Goal: Information Seeking & Learning: Find specific fact

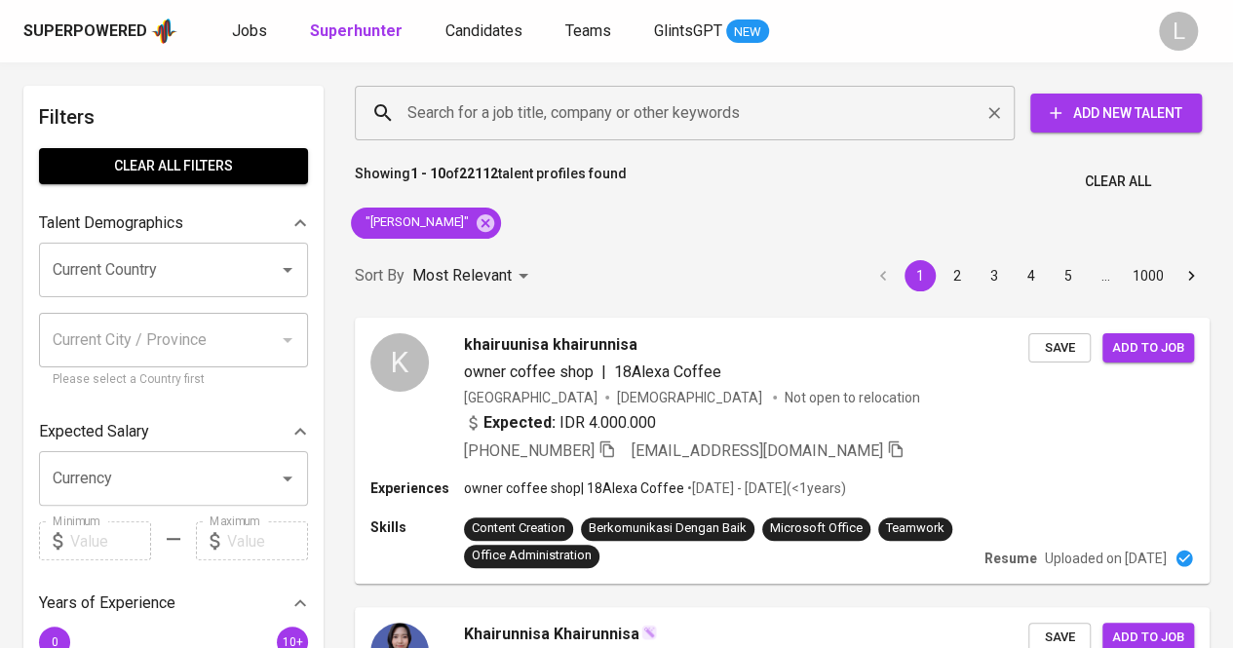
click at [624, 123] on input "Search for a job title, company or other keywords" at bounding box center [690, 113] width 574 height 37
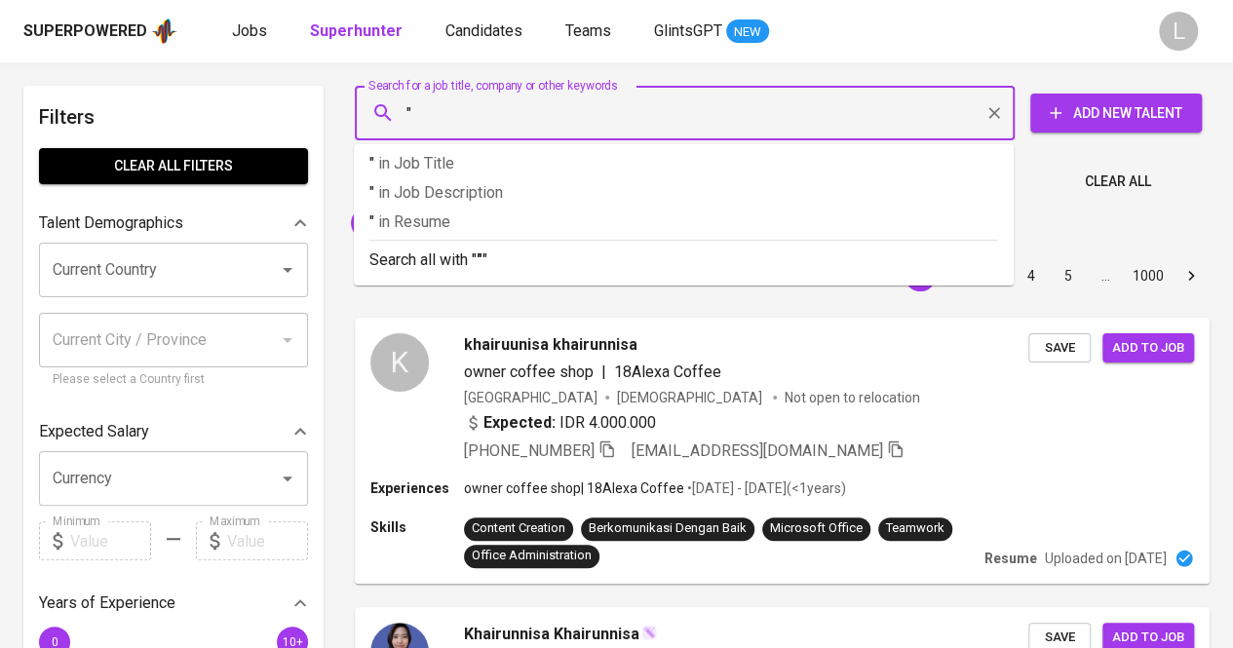
paste input "Agung Fitriono"
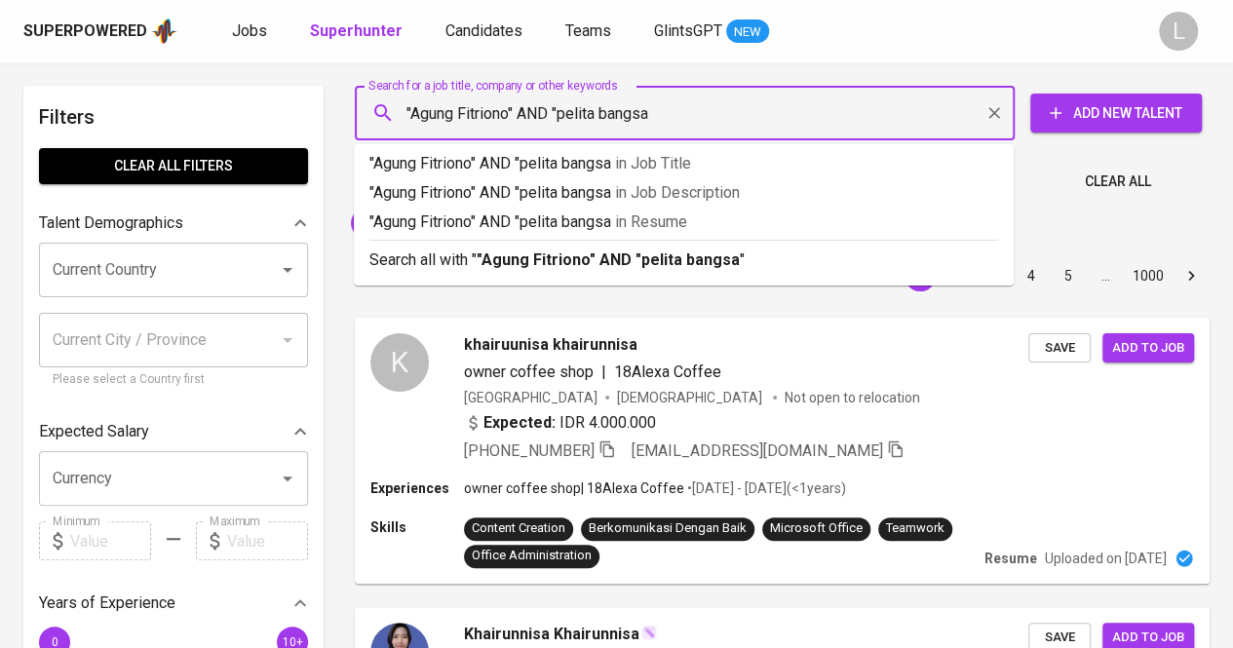
type input ""Agung Fitriono" AND "pelita bangsa""
click at [631, 251] on b ""Agung Fitriono" AND "pelita bangsa"" at bounding box center [611, 260] width 269 height 19
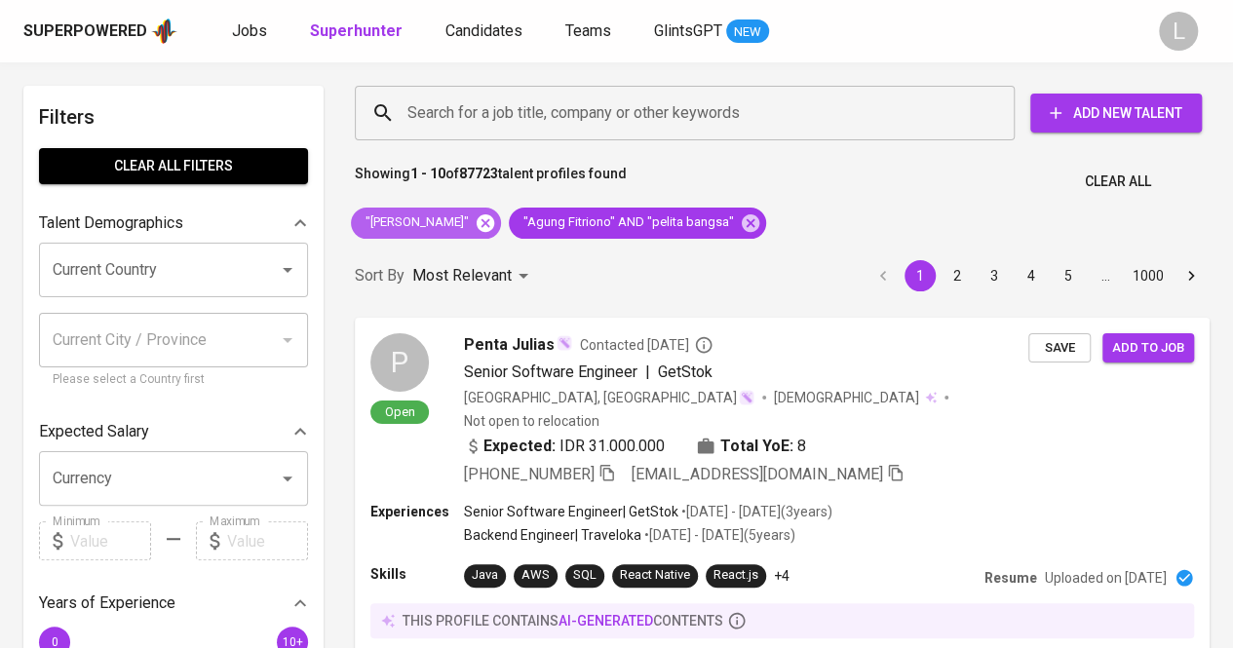
click at [496, 230] on icon at bounding box center [485, 223] width 21 height 21
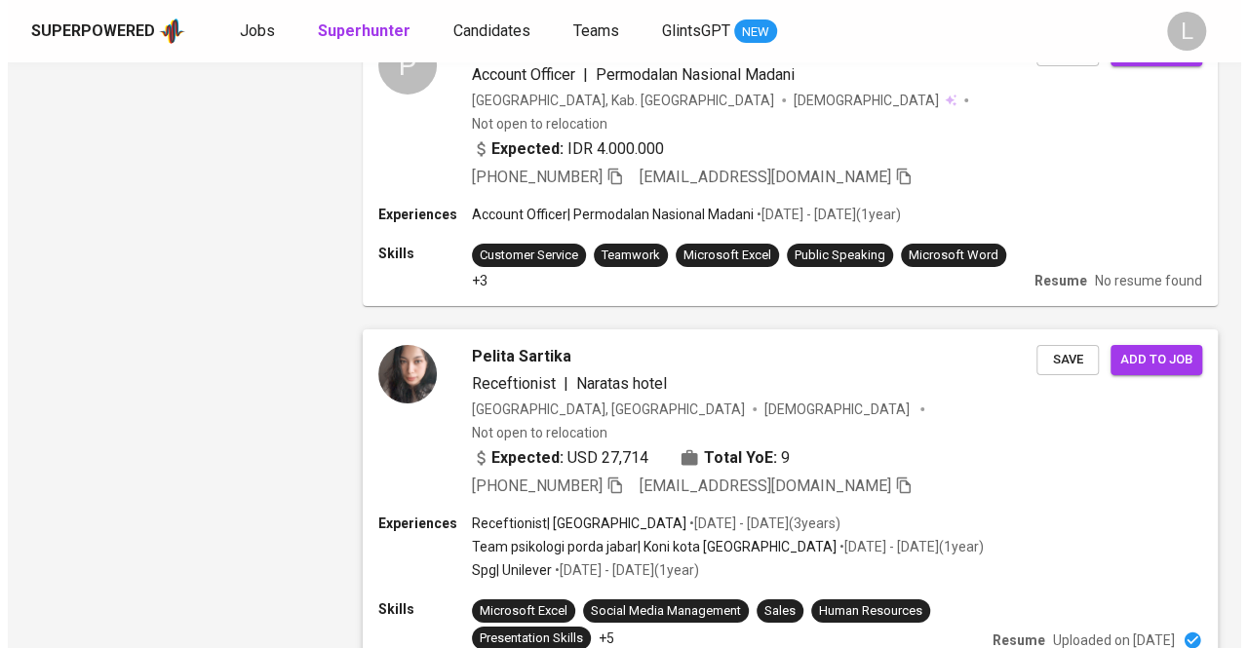
scroll to position [3191, 0]
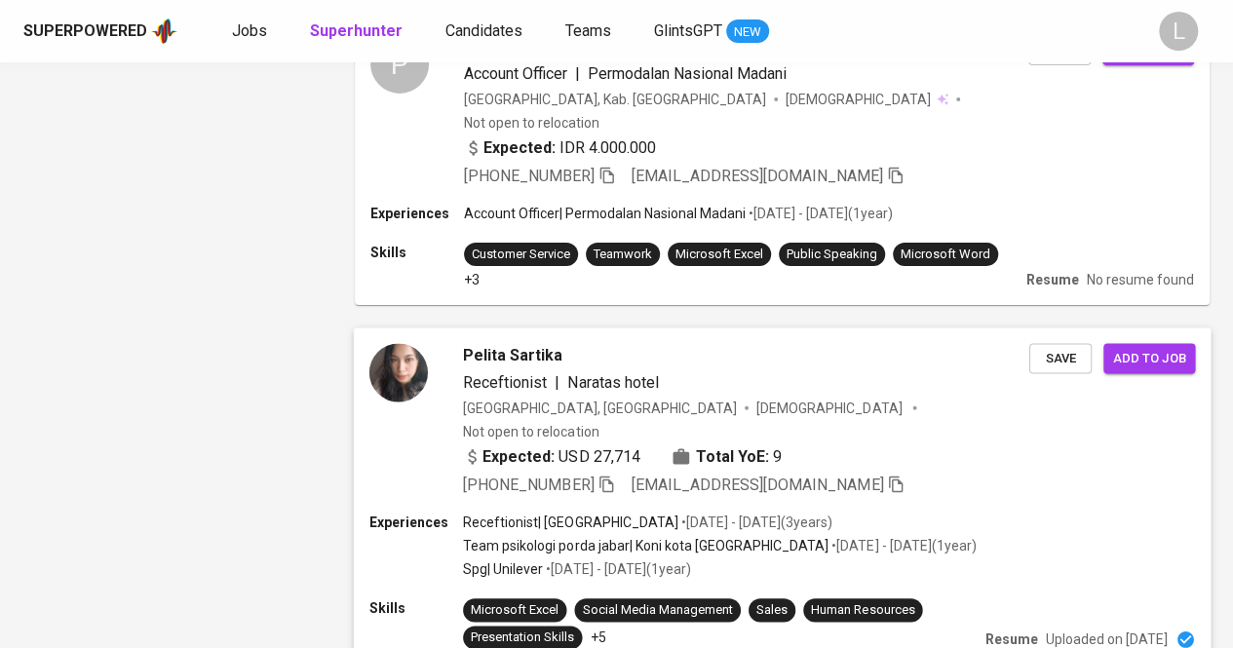
click at [495, 344] on span "Pelita Sartika" at bounding box center [512, 355] width 99 height 23
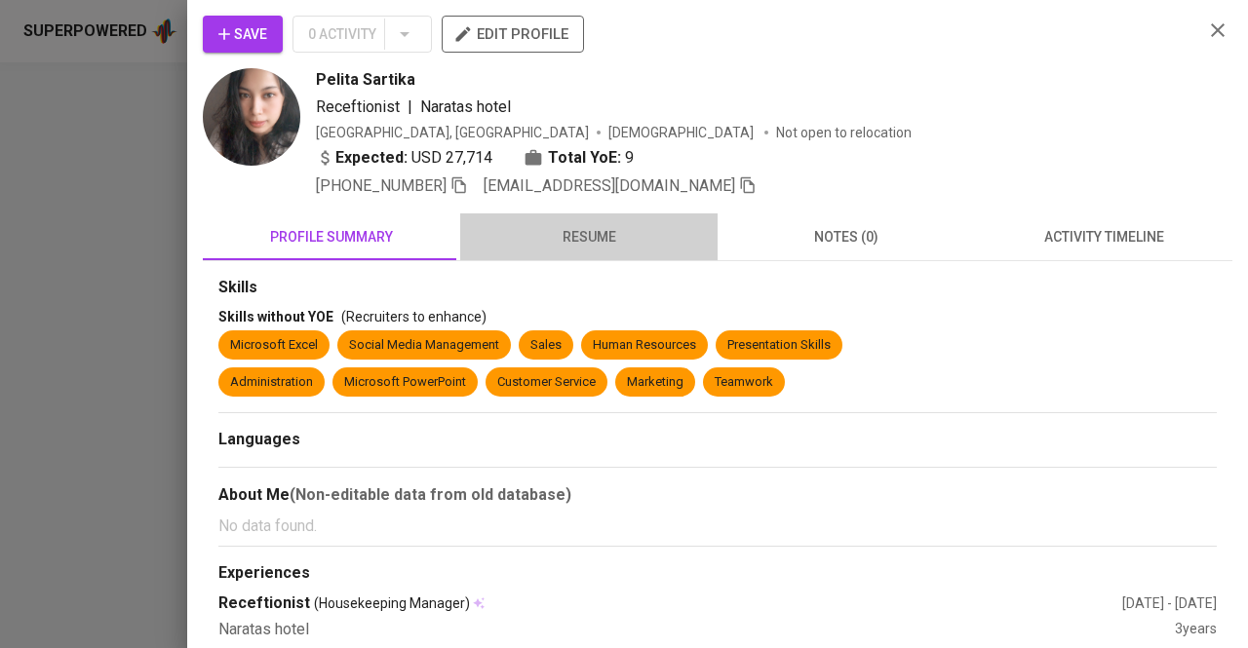
click at [605, 244] on span "resume" at bounding box center [589, 237] width 234 height 24
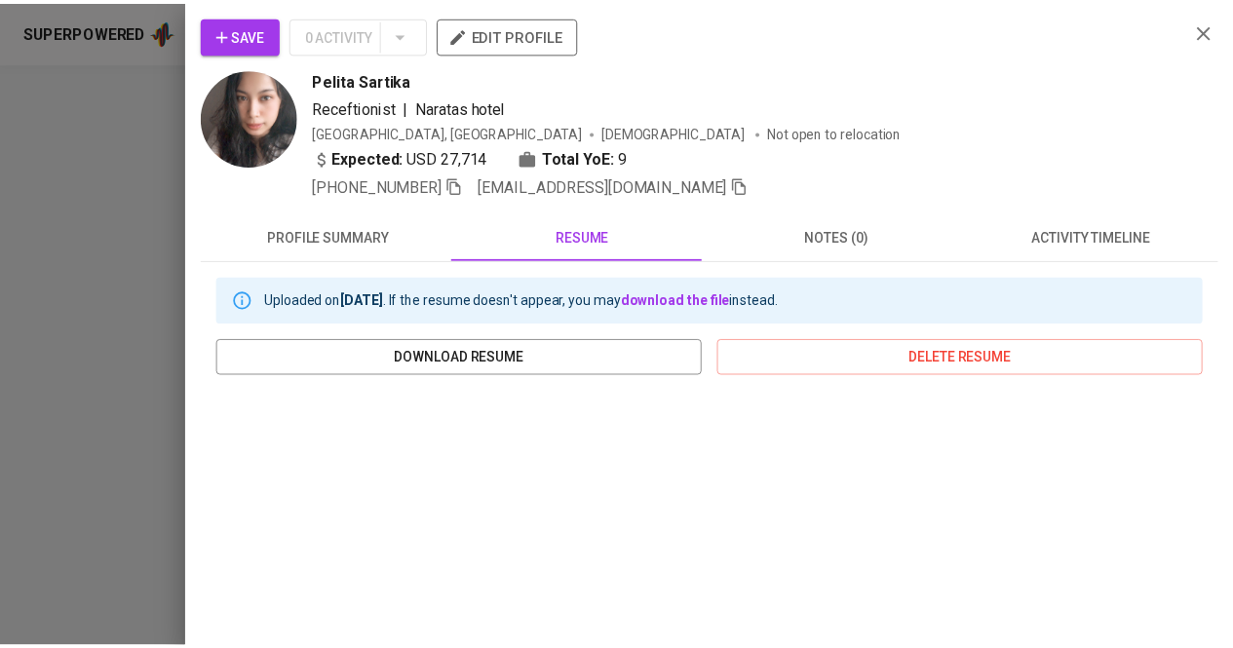
scroll to position [356, 0]
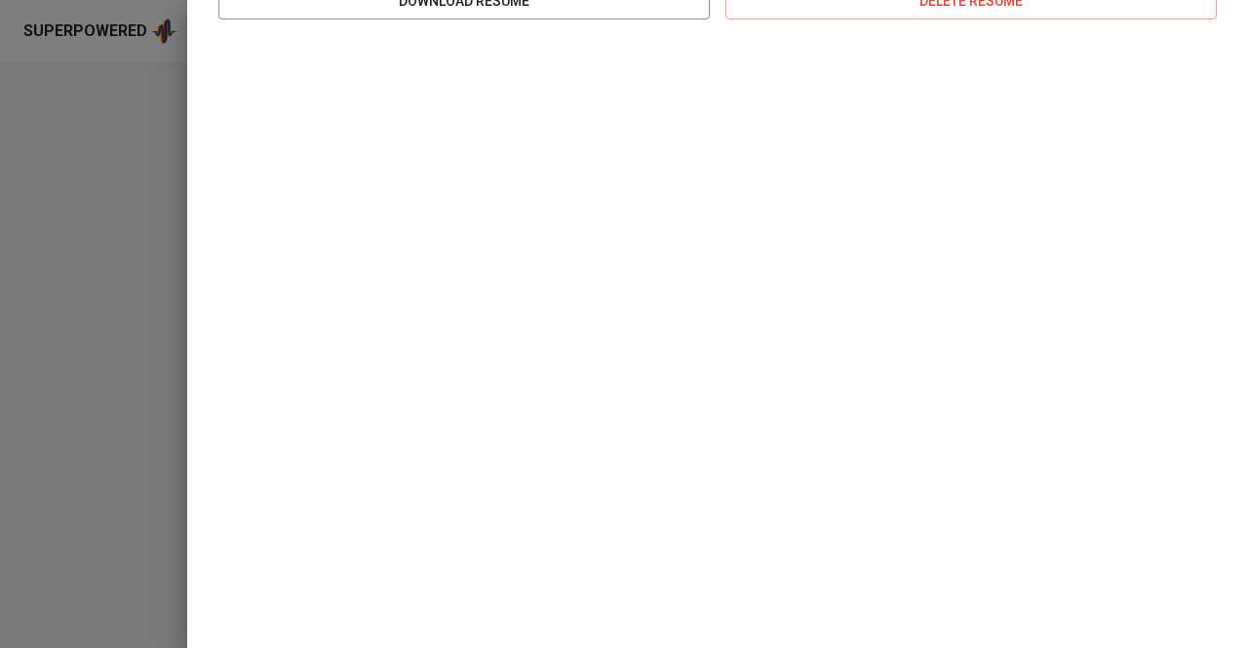
click at [139, 205] on div at bounding box center [624, 324] width 1248 height 648
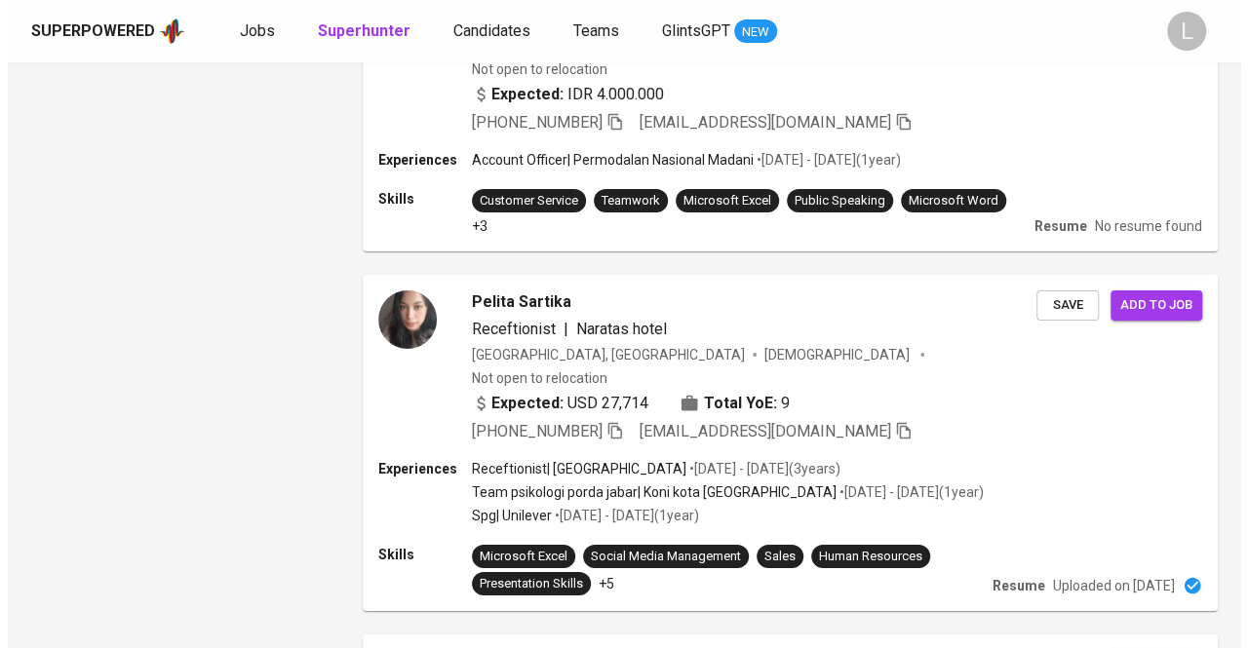
scroll to position [3505, 0]
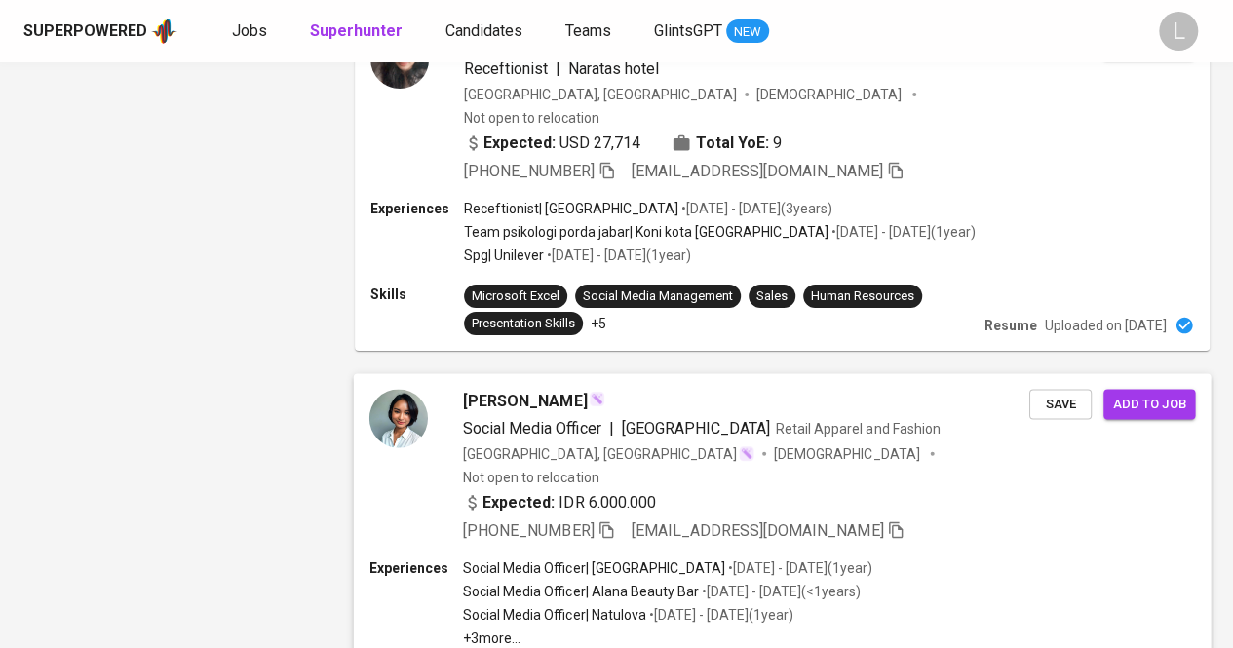
click at [488, 390] on span "Pelita Harira" at bounding box center [525, 401] width 124 height 23
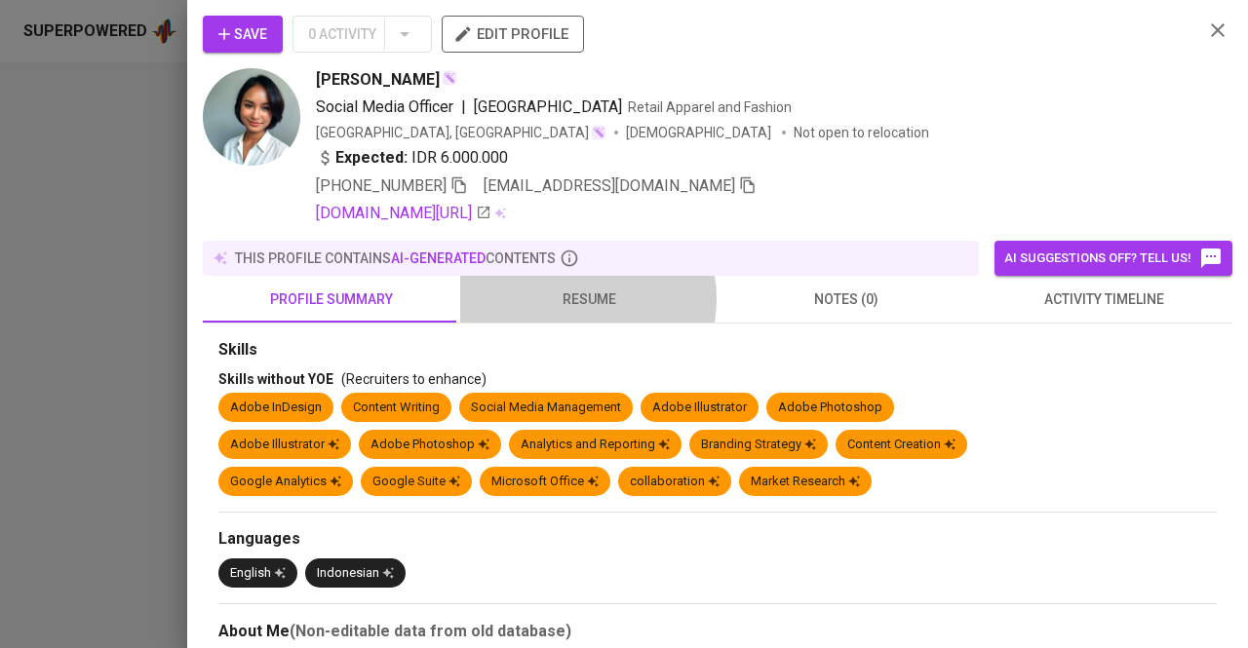
click at [577, 297] on span "resume" at bounding box center [589, 300] width 234 height 24
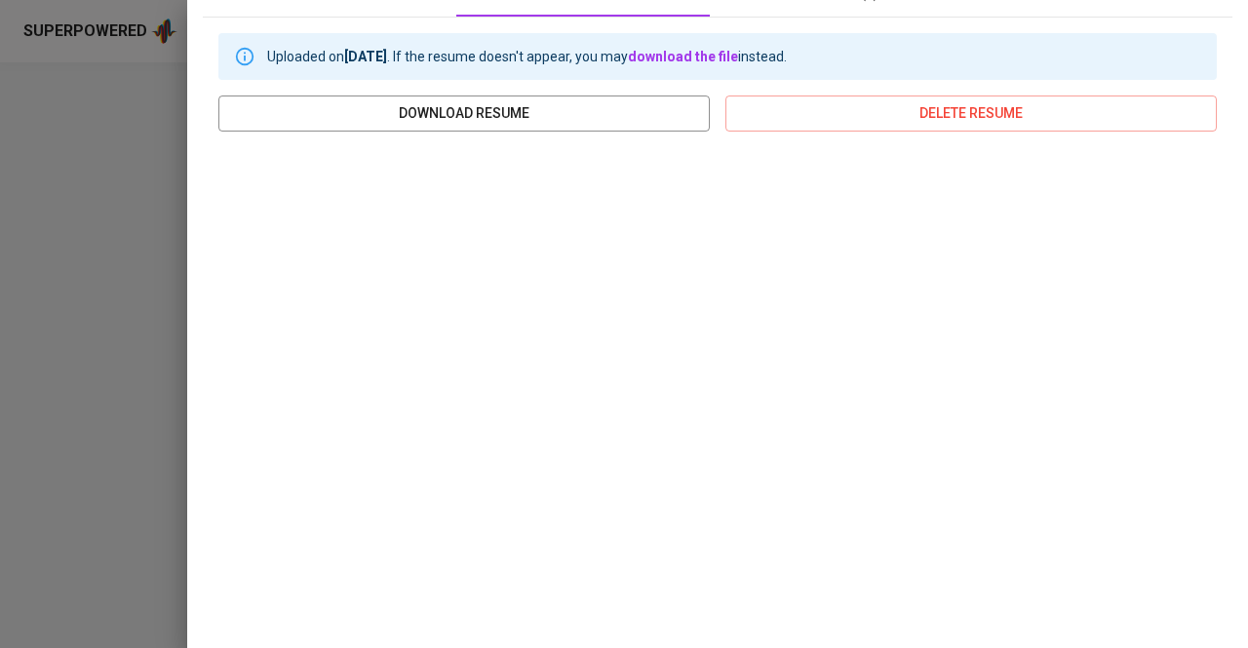
scroll to position [384, 0]
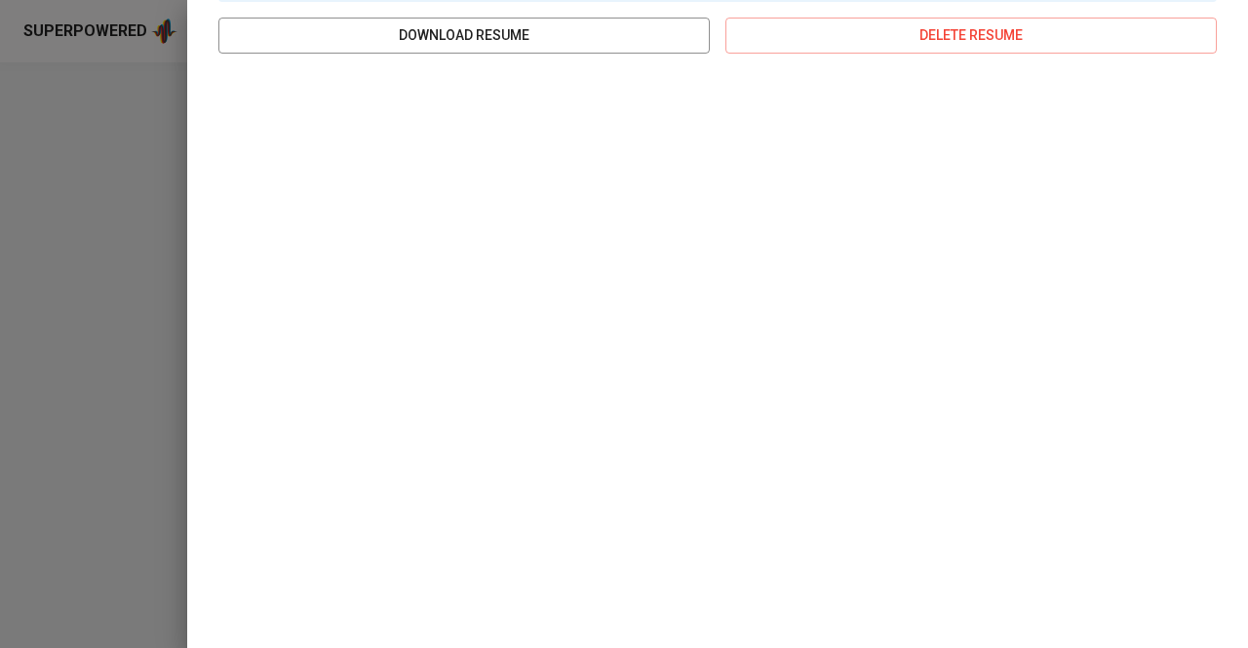
drag, startPoint x: 137, startPoint y: 174, endPoint x: 216, endPoint y: 215, distance: 89.4
click at [137, 174] on div at bounding box center [624, 324] width 1248 height 648
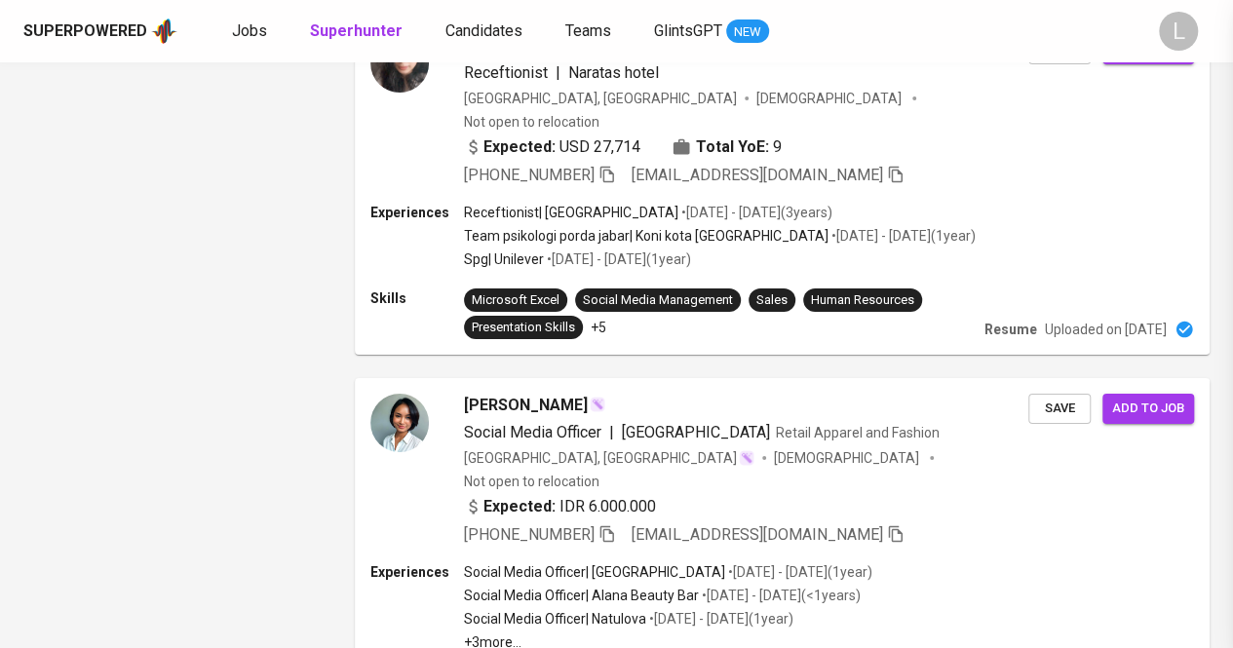
scroll to position [3505, 0]
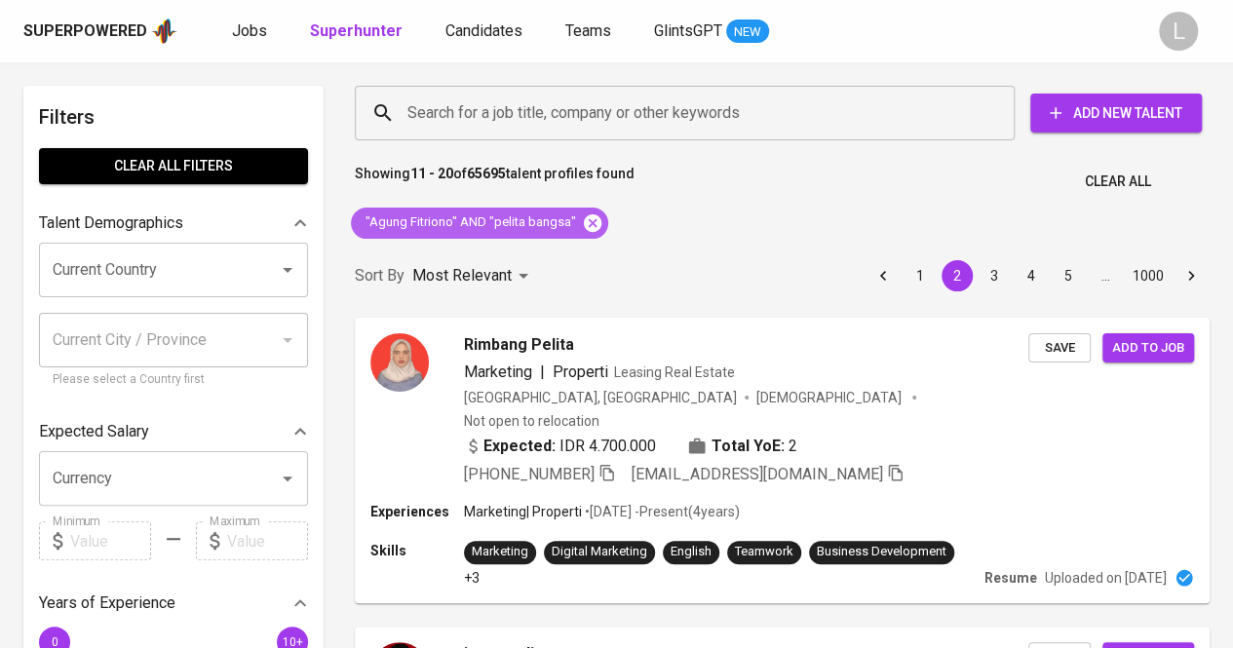
click at [584, 224] on icon at bounding box center [593, 223] width 18 height 18
click at [663, 116] on input "Search for a job title, company or other keywords" at bounding box center [690, 113] width 574 height 37
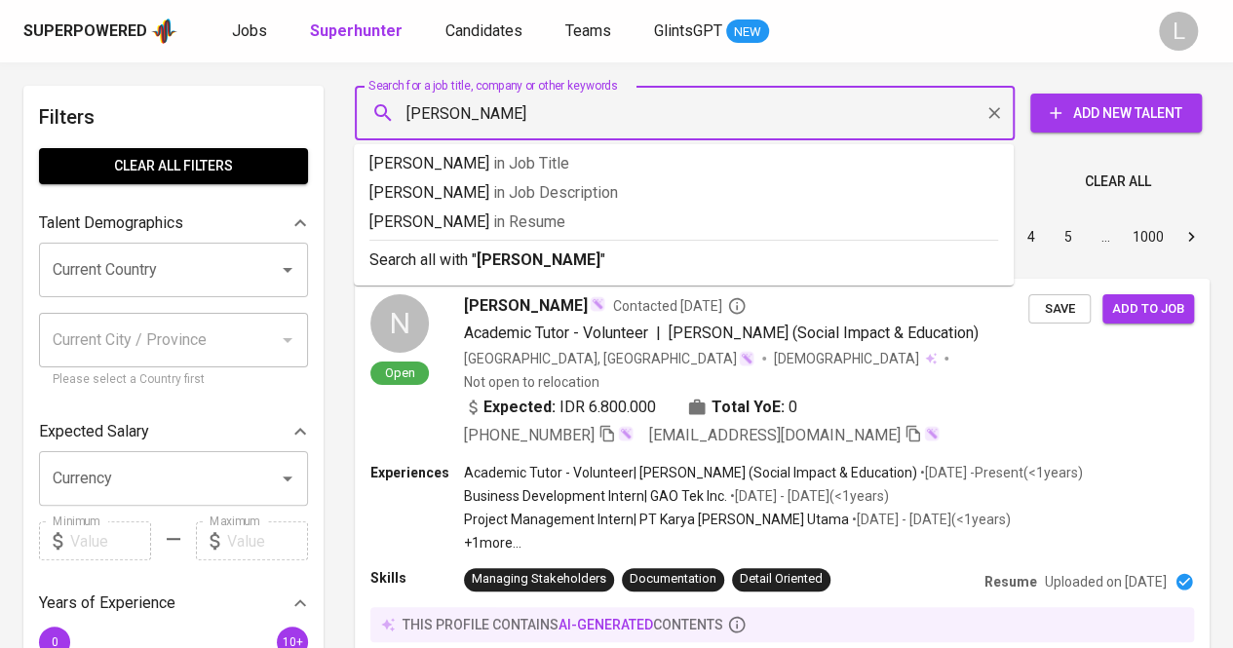
type input "reyhan agus priyatna"
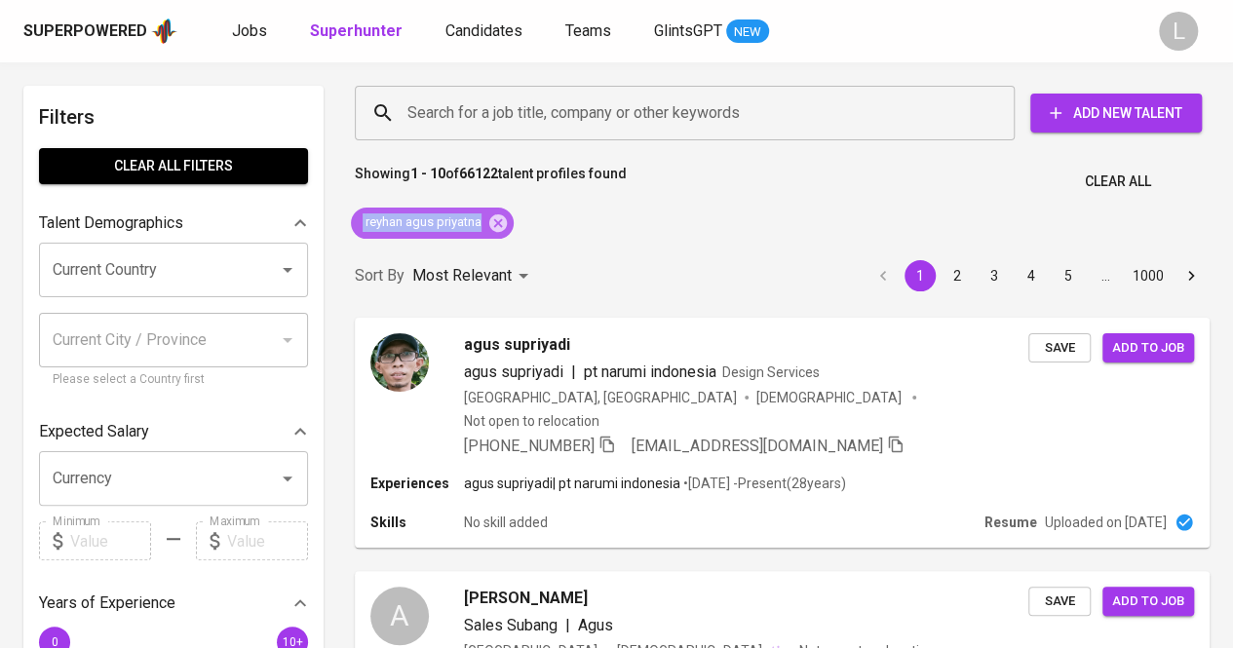
drag, startPoint x: 353, startPoint y: 227, endPoint x: 487, endPoint y: 232, distance: 133.7
click at [487, 232] on div "reyhan agus priyatna" at bounding box center [432, 223] width 163 height 31
copy span "reyhan agus priyatna"
click at [503, 117] on input "Search for a job title, company or other keywords" at bounding box center [690, 113] width 574 height 37
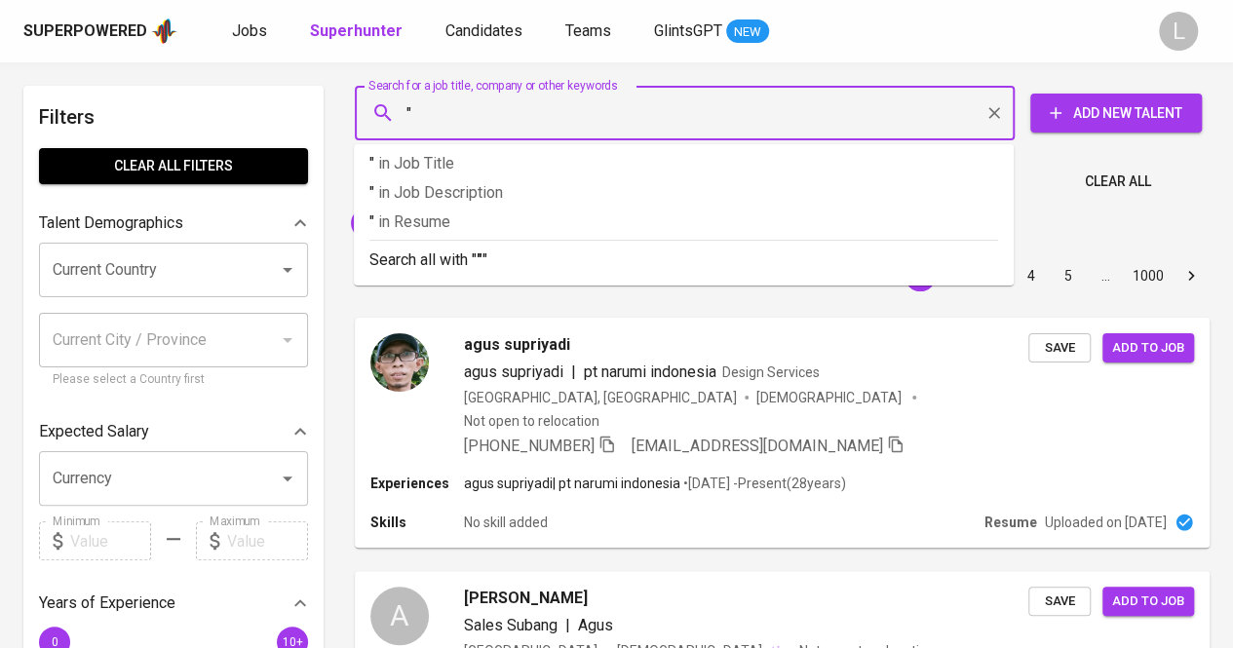
paste input "reyhan agus priyatna"
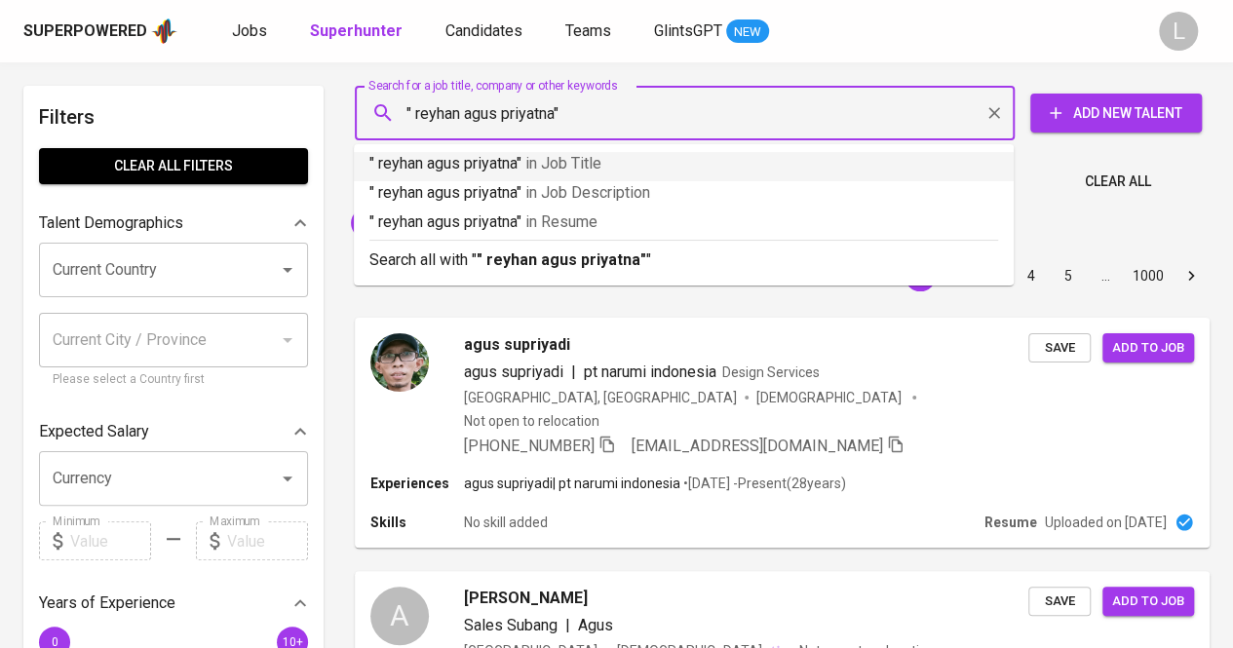
click at [416, 104] on input "" reyhan agus priyatna"" at bounding box center [690, 113] width 574 height 37
type input ""reyhan agus priyatna""
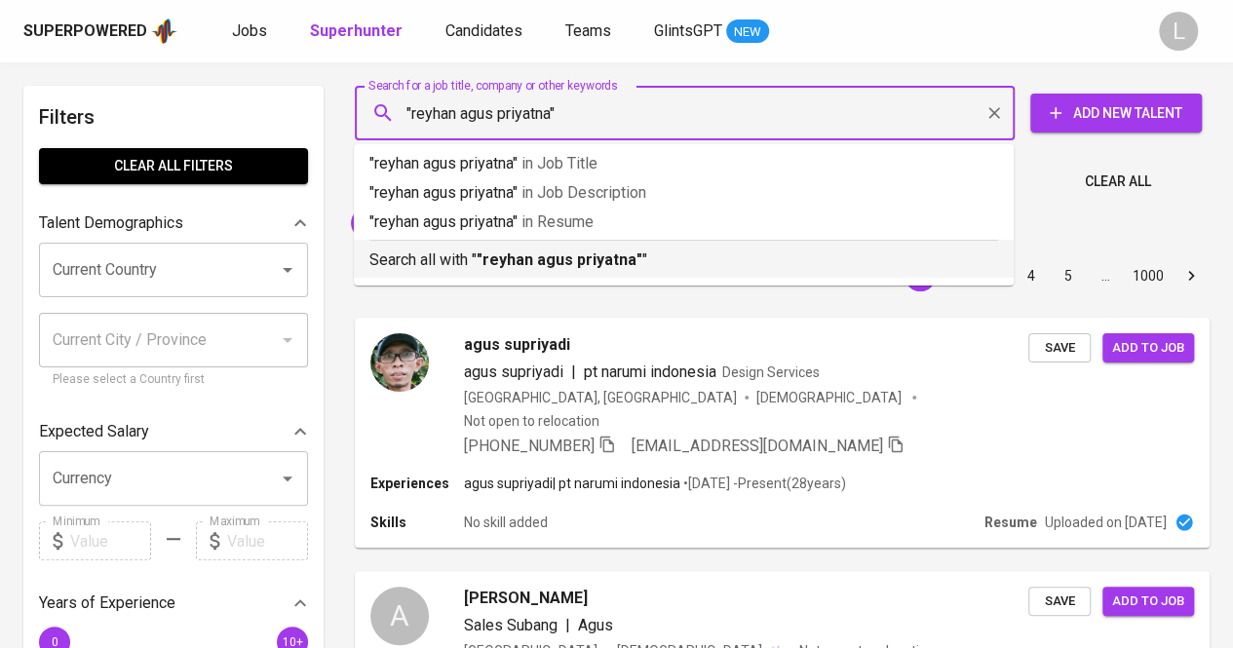
click at [483, 255] on b ""reyhan agus priyatna"" at bounding box center [560, 260] width 166 height 19
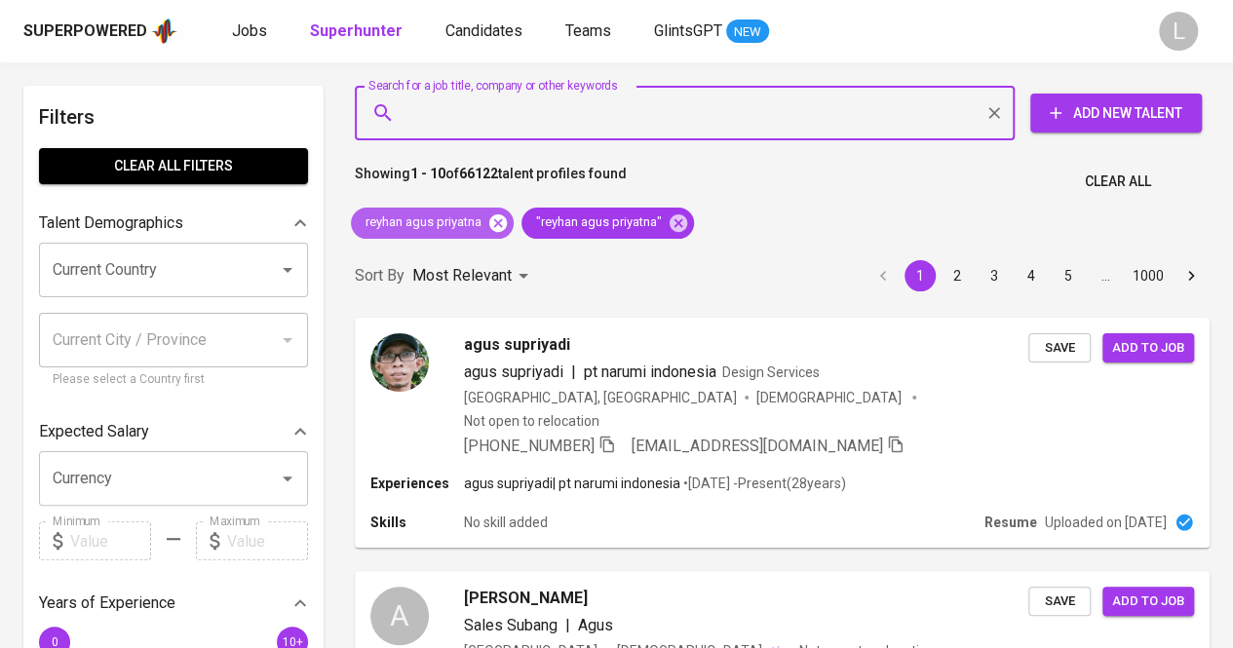
click at [504, 220] on icon at bounding box center [498, 223] width 18 height 18
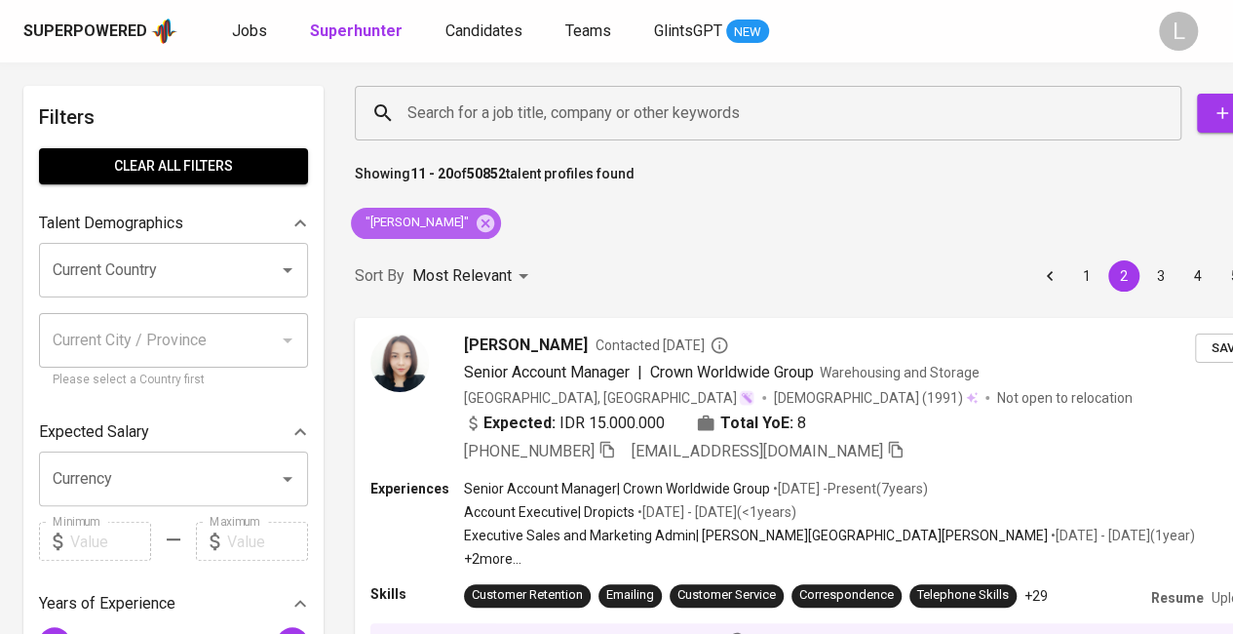
click at [398, 229] on span ""nabil furqon"" at bounding box center [416, 223] width 130 height 19
click at [477, 224] on icon at bounding box center [486, 223] width 18 height 18
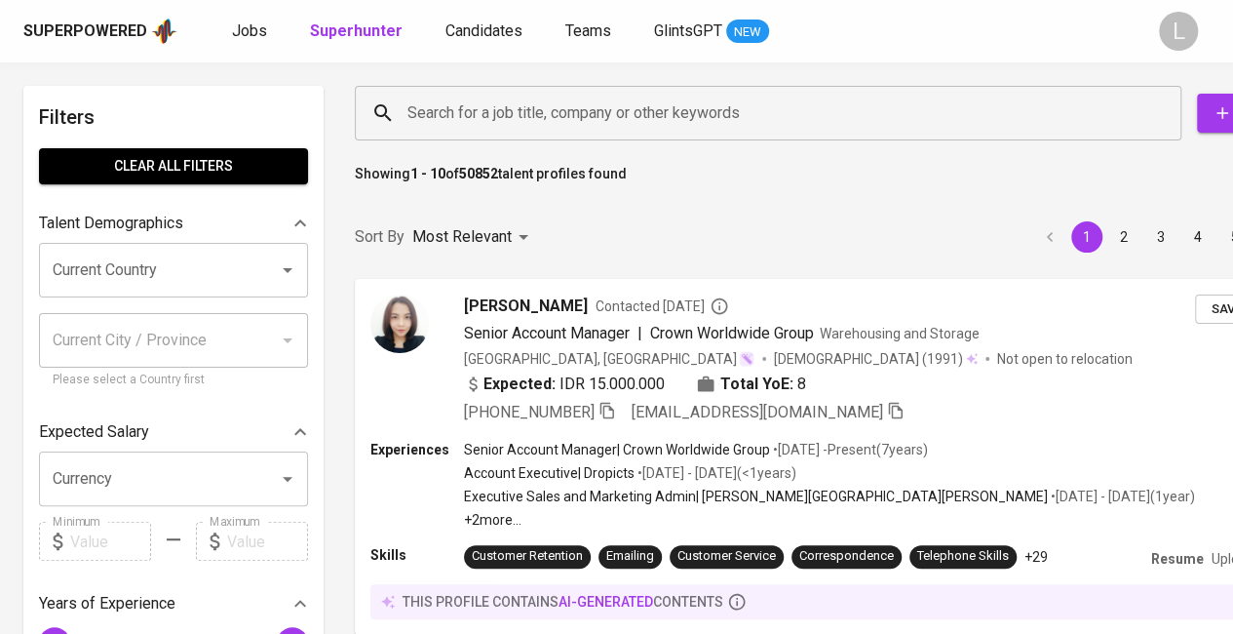
click at [480, 107] on input "Search for a job title, company or other keywords" at bounding box center [773, 113] width 741 height 37
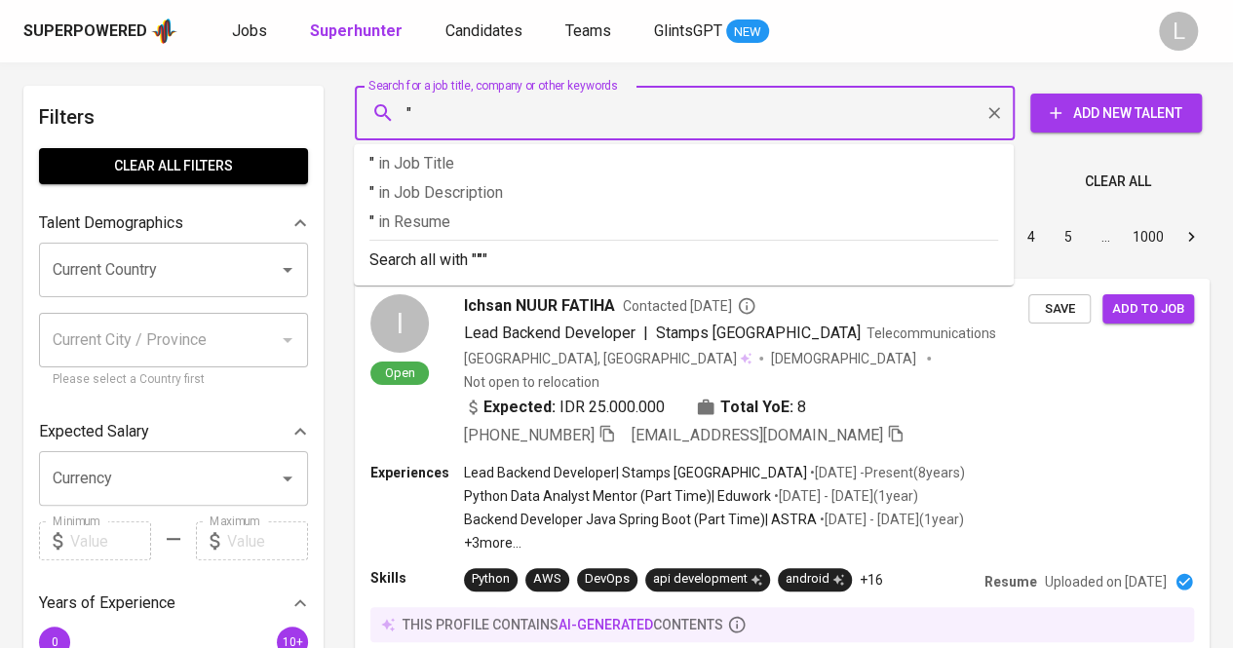
paste input "Agung Fitriono"
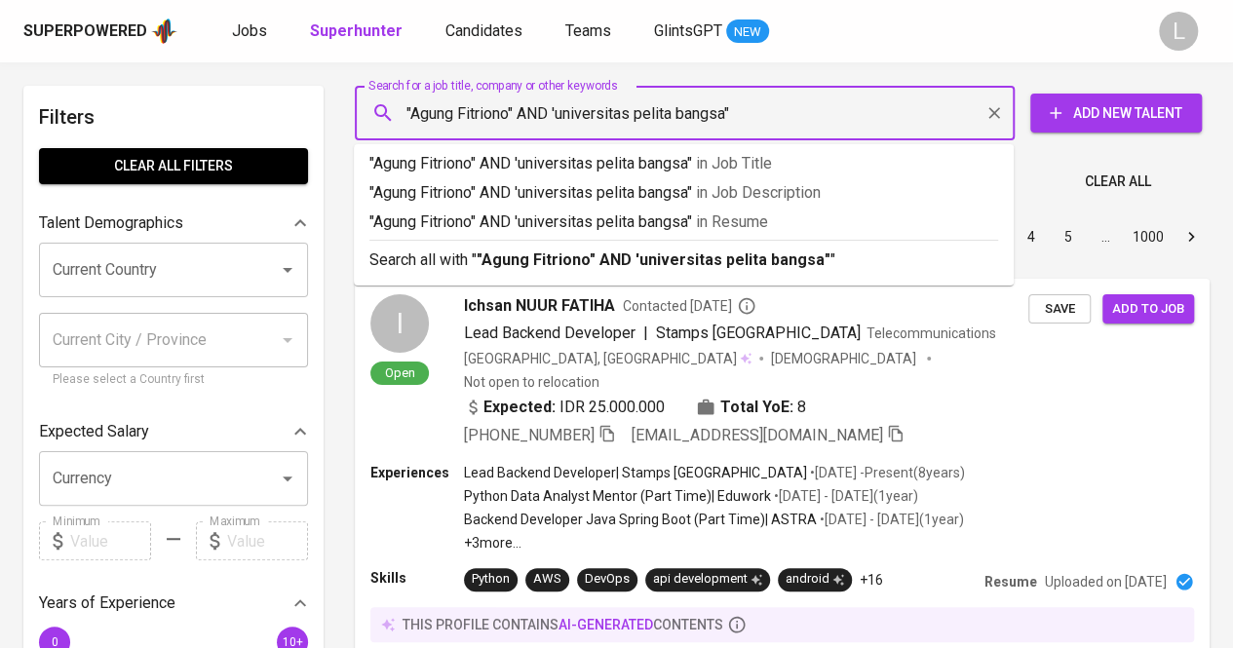
click at [562, 106] on input ""Agung Fitriono" AND 'universitas pelita bangsa"" at bounding box center [690, 113] width 574 height 37
type input ""Agung Fitriono" AND "universitas pelita bangsa""
click at [574, 249] on p "Search all with " "Agung Fitriono" AND "universitas pelita bangsa" "" at bounding box center [684, 260] width 629 height 23
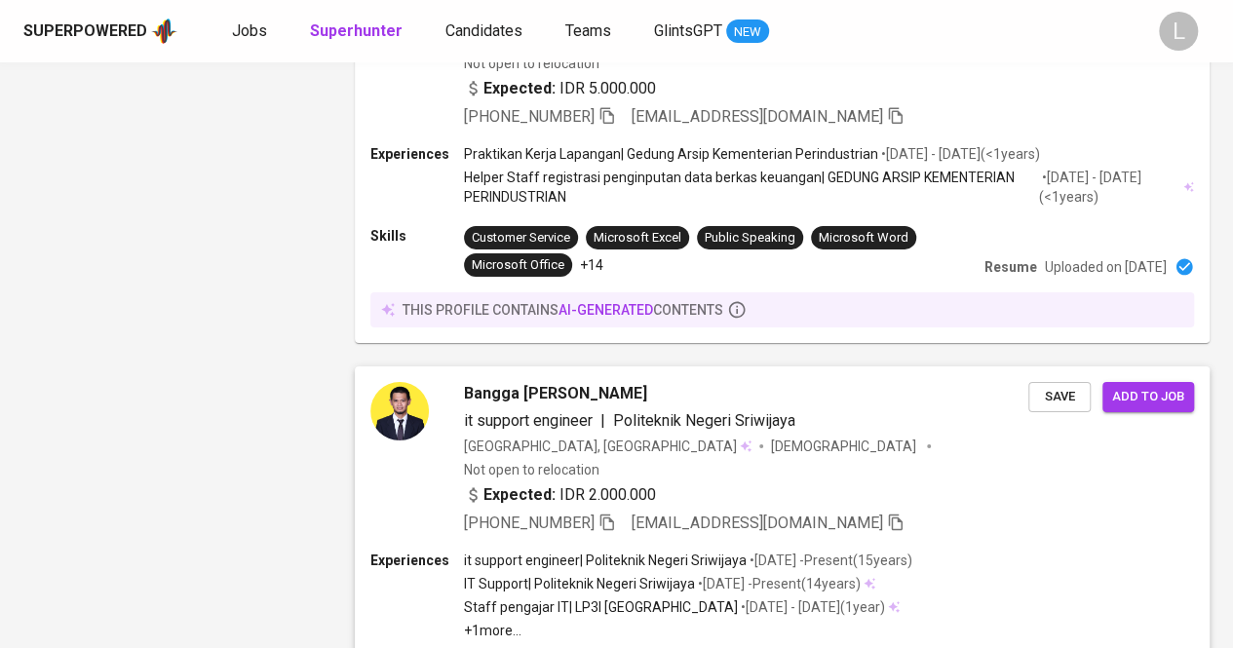
scroll to position [3326, 0]
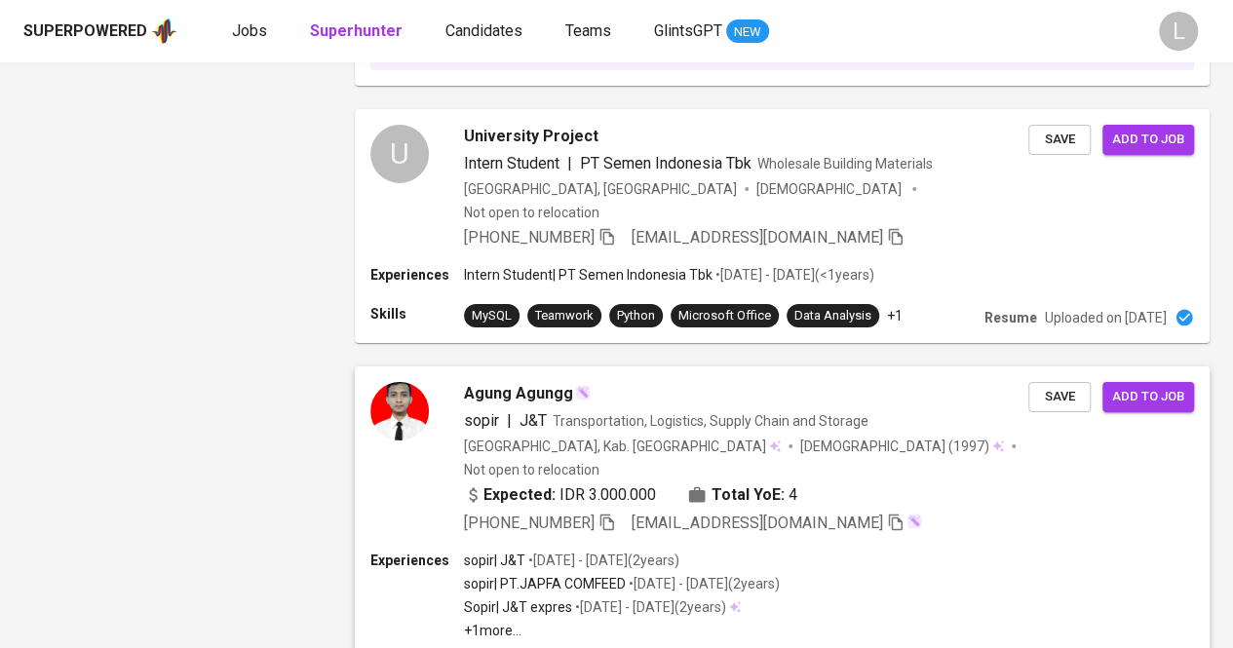
scroll to position [3200, 0]
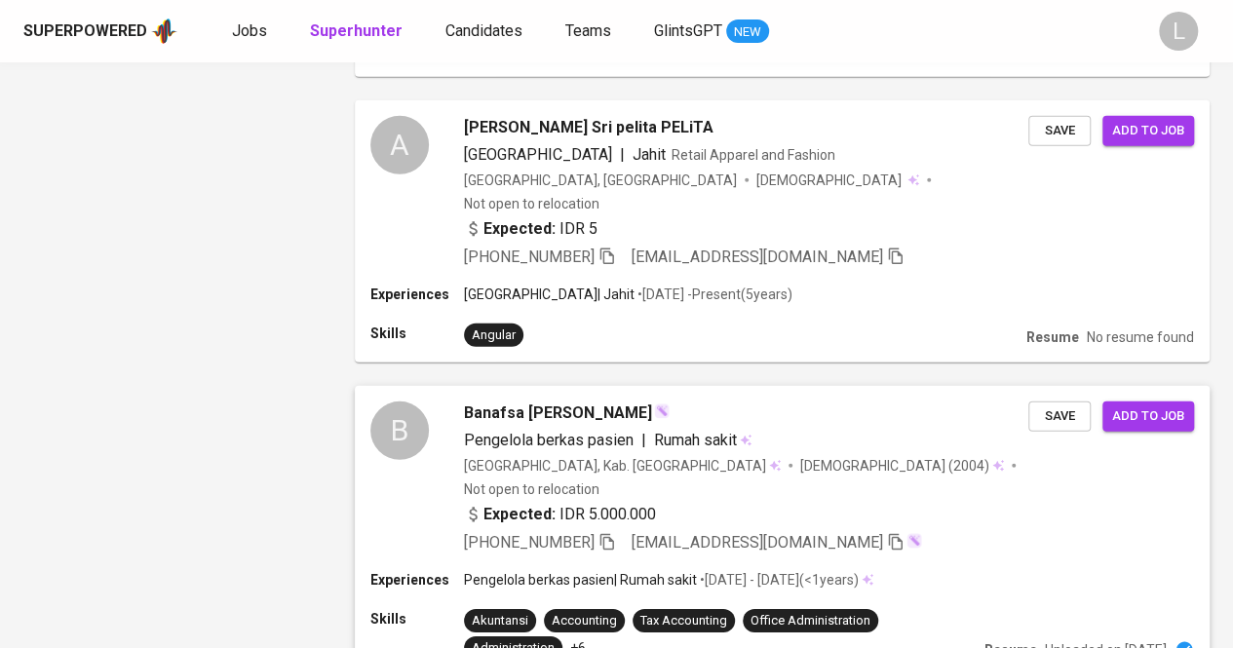
scroll to position [2789, 0]
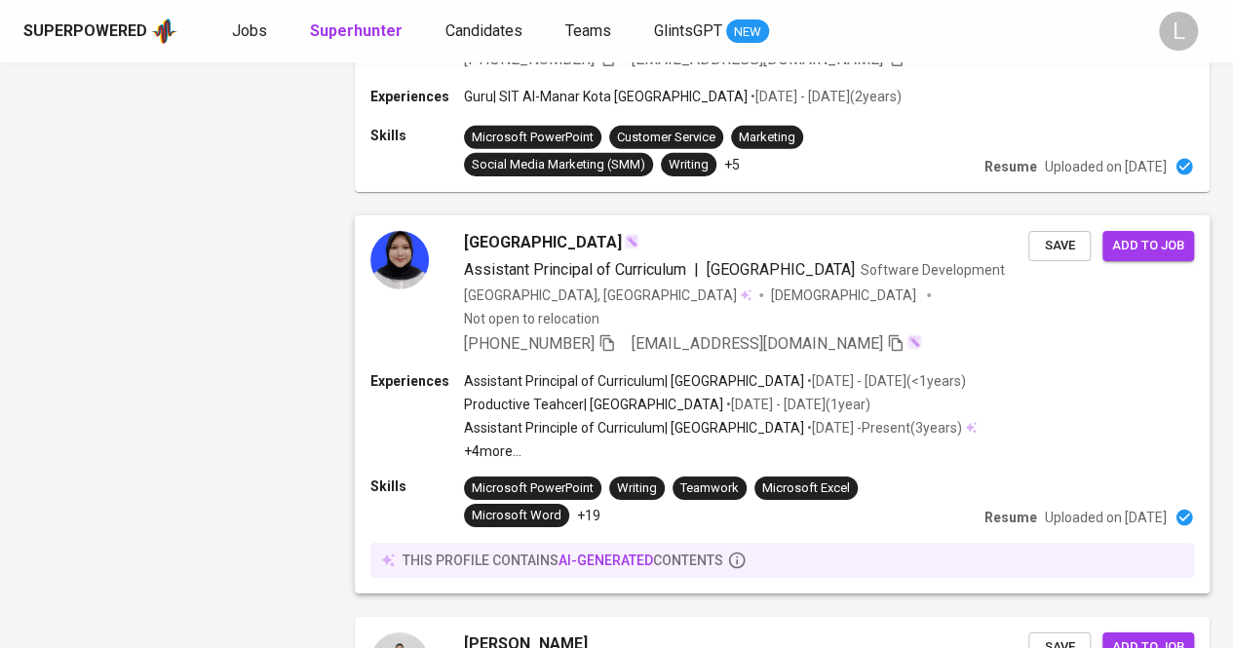
scroll to position [3384, 0]
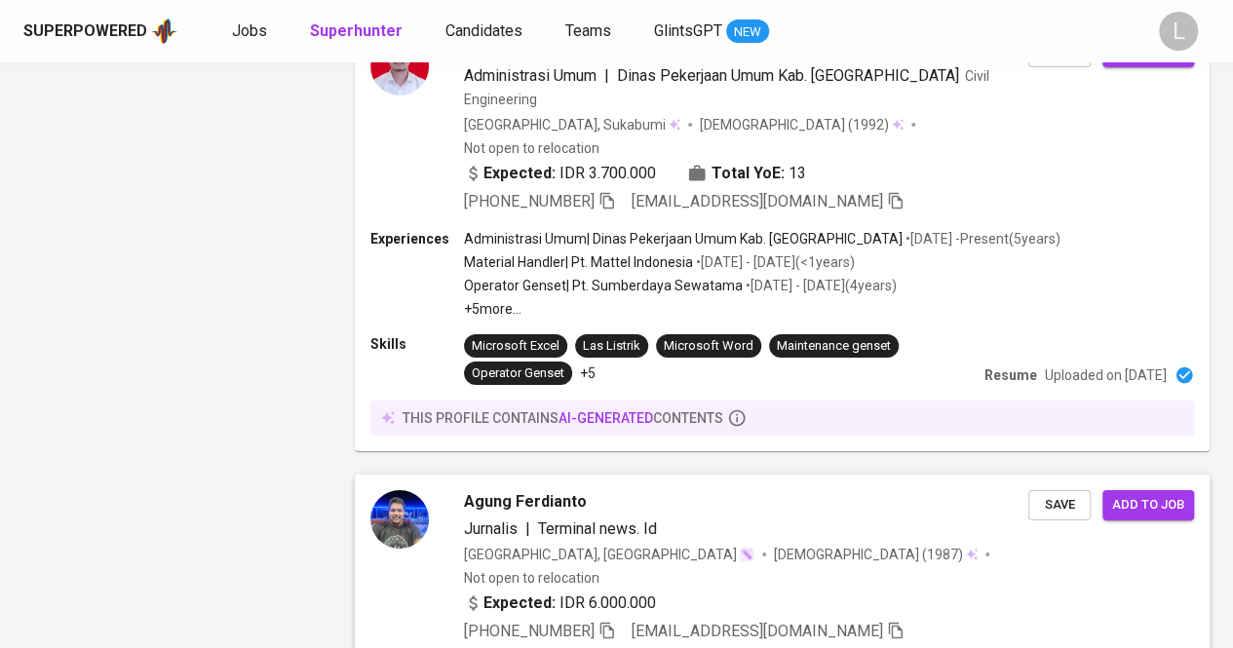
scroll to position [3266, 0]
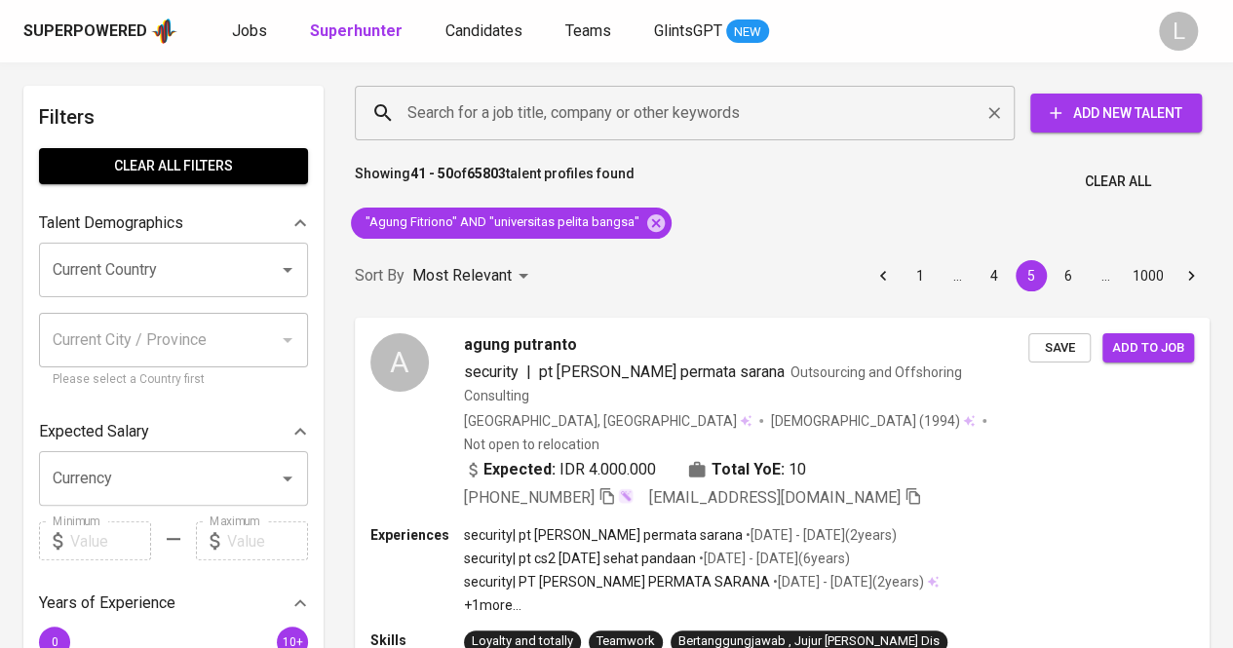
click at [591, 103] on input "Search for a job title, company or other keywords" at bounding box center [690, 113] width 574 height 37
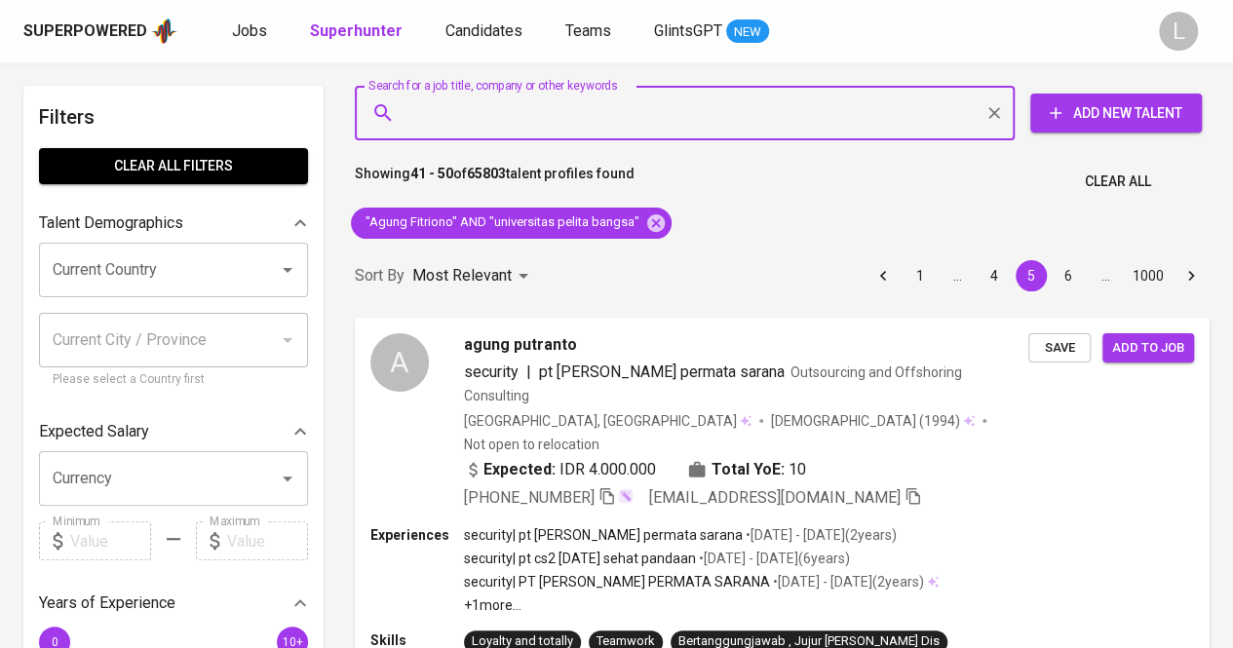
click at [585, 137] on div "Search for a job title, company or other keywords" at bounding box center [685, 113] width 660 height 55
paste input "dadeputriaisyah17@gmail.com"
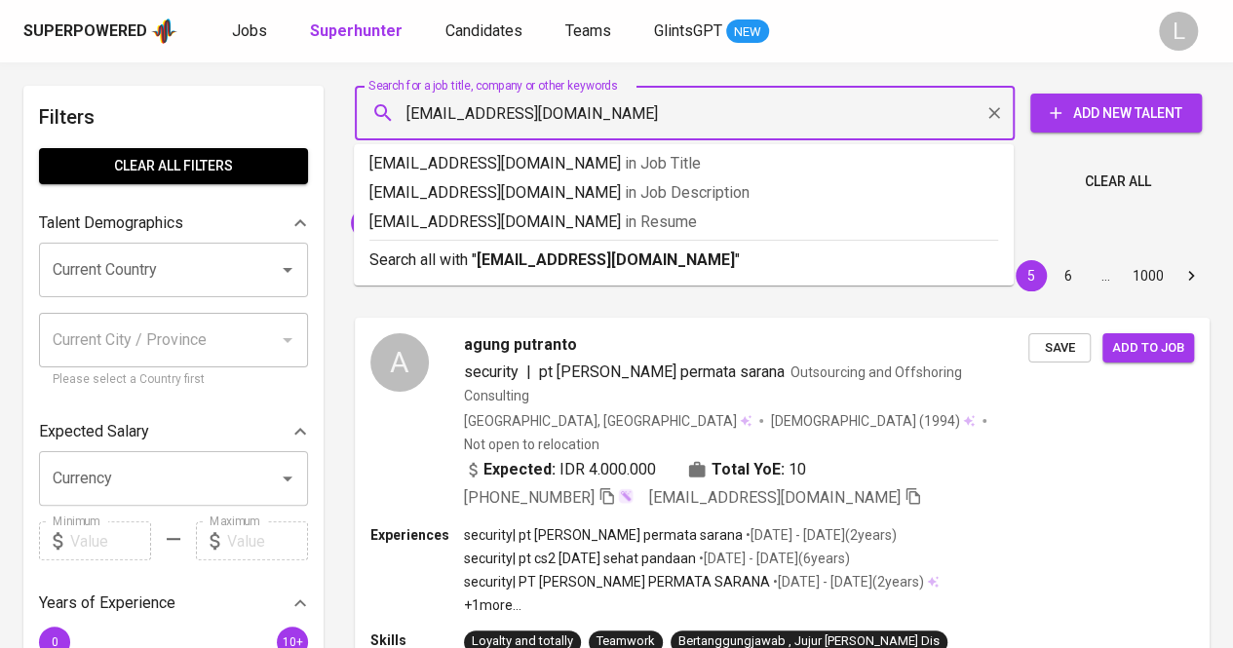
type input "dadeputriaisyah17@gmail.com"
click at [732, 77] on div "Search for a job title, company or other keywords dadeputriaisyah17@gmail.com S…" at bounding box center [778, 113] width 879 height 86
click at [659, 130] on input "dadeputriaisyah17@gmail.com" at bounding box center [690, 113] width 574 height 37
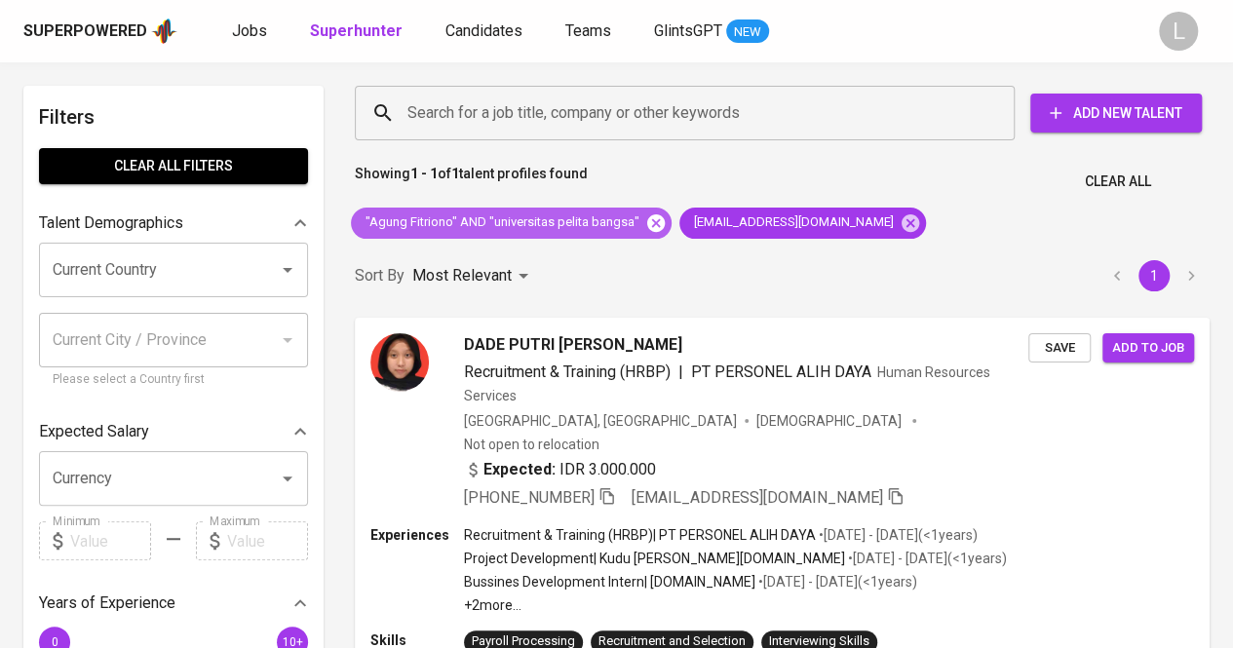
click at [648, 221] on icon at bounding box center [656, 223] width 18 height 18
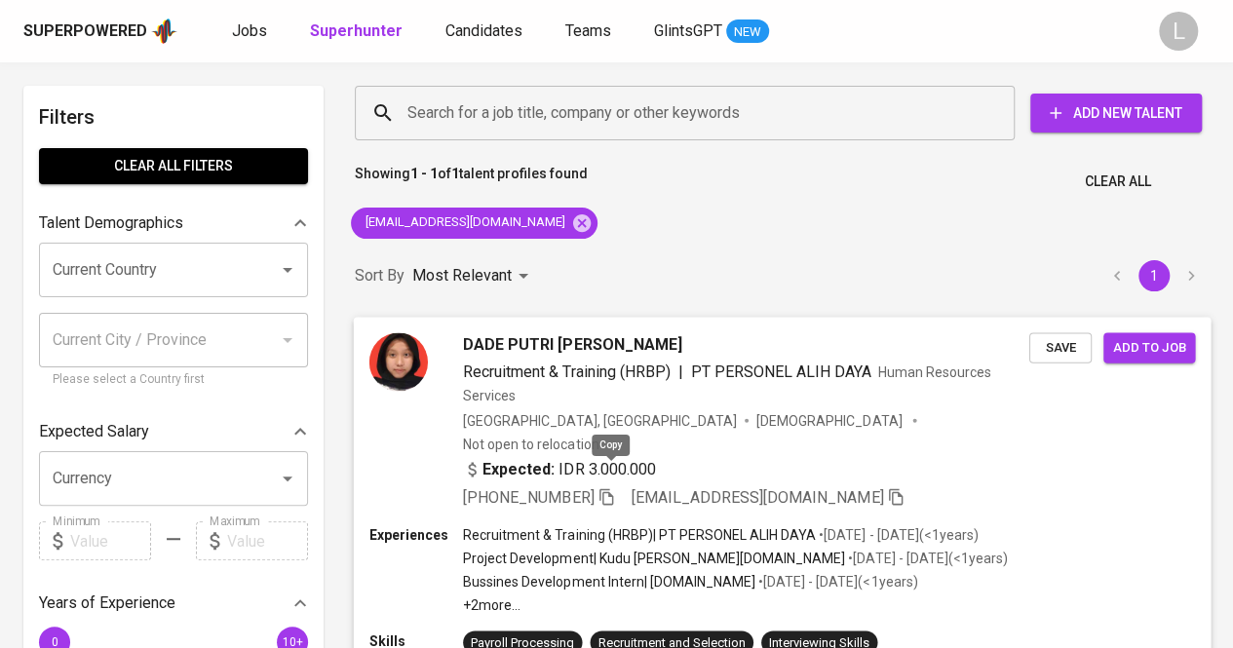
click at [612, 489] on icon "button" at bounding box center [607, 497] width 14 height 17
